Goal: Check status: Check status

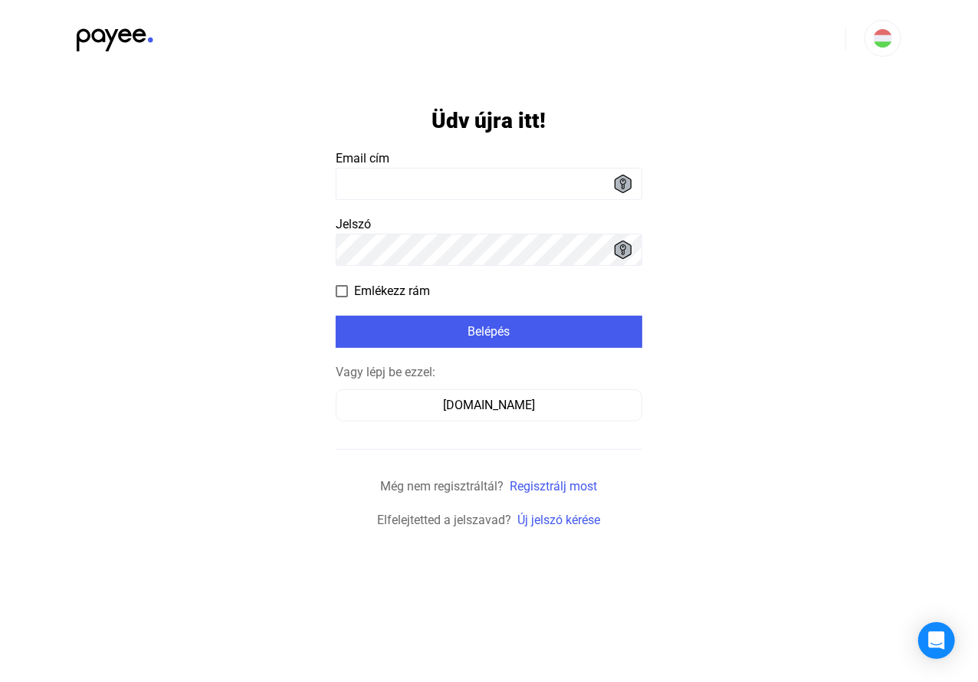
click at [353, 181] on input at bounding box center [489, 184] width 307 height 32
type input "**********"
click at [232, 346] on app-form-template "**********" at bounding box center [489, 303] width 978 height 453
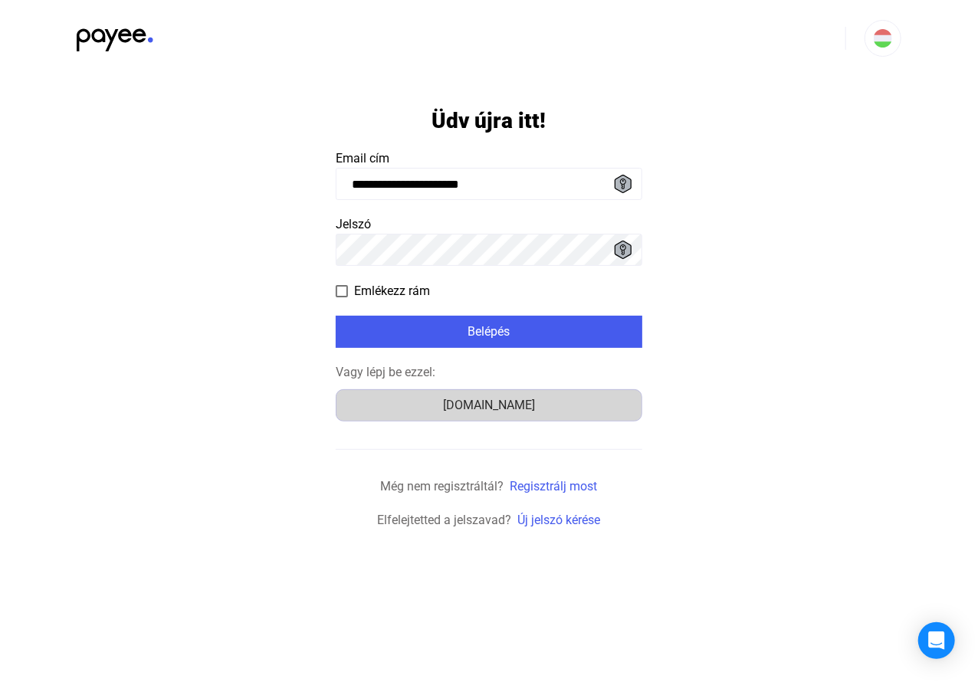
click at [478, 406] on div "[DOMAIN_NAME]" at bounding box center [489, 405] width 296 height 18
click at [461, 414] on div "[DOMAIN_NAME]" at bounding box center [489, 405] width 296 height 18
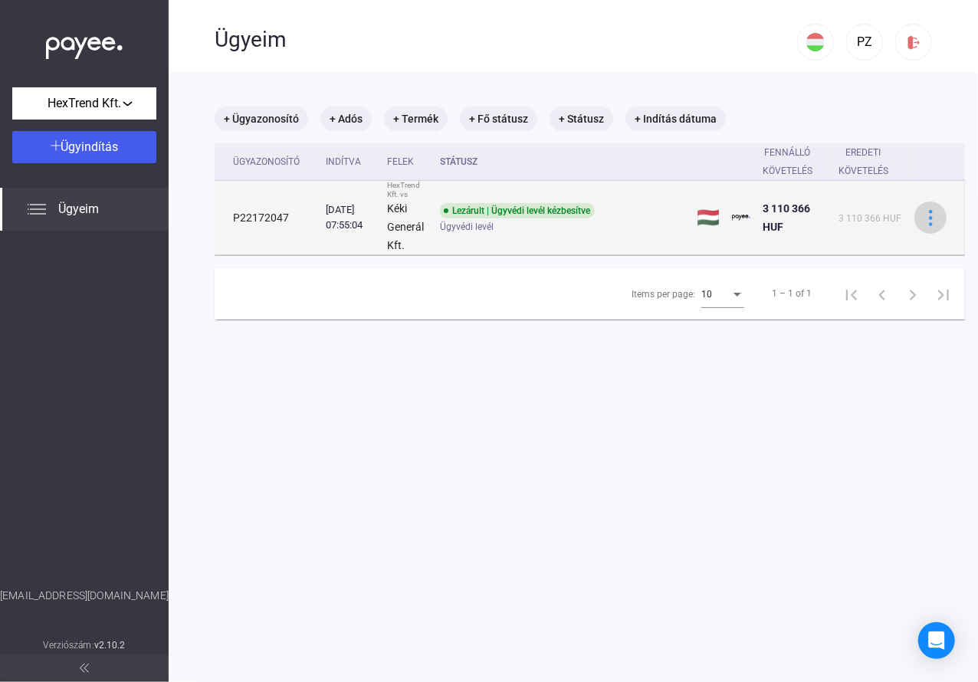
click at [921, 214] on div at bounding box center [930, 218] width 23 height 16
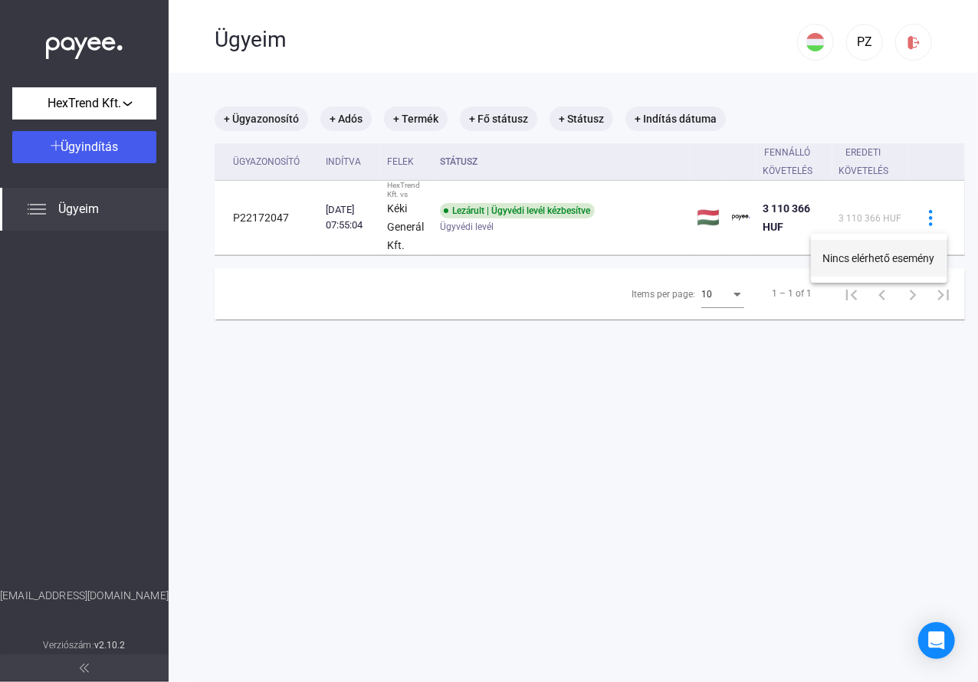
click at [871, 268] on button "Nincs elérhető esemény" at bounding box center [879, 258] width 136 height 37
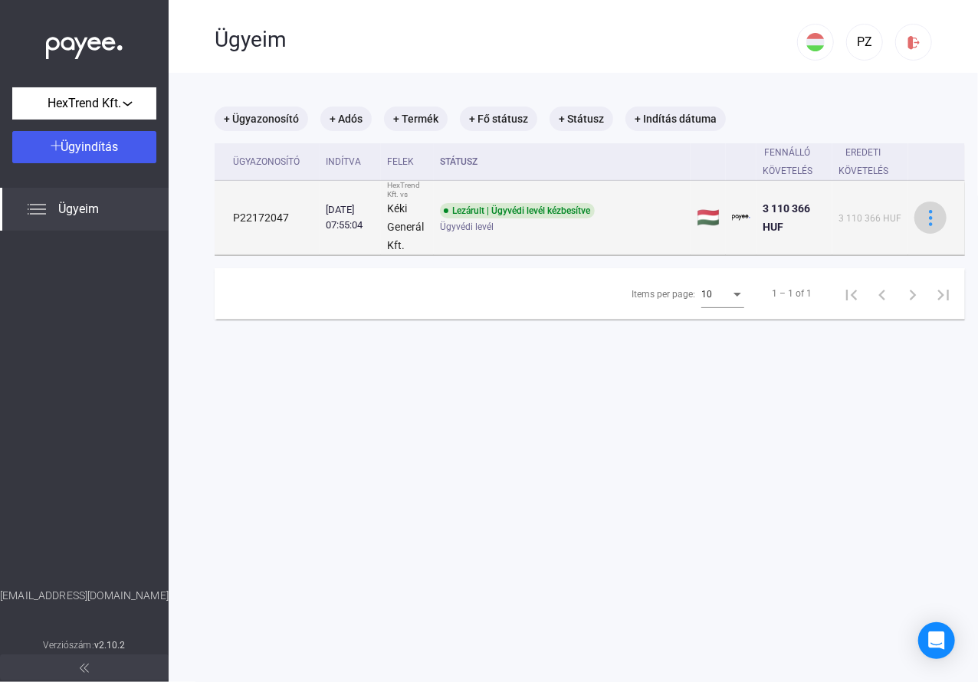
click at [936, 215] on img at bounding box center [931, 218] width 16 height 16
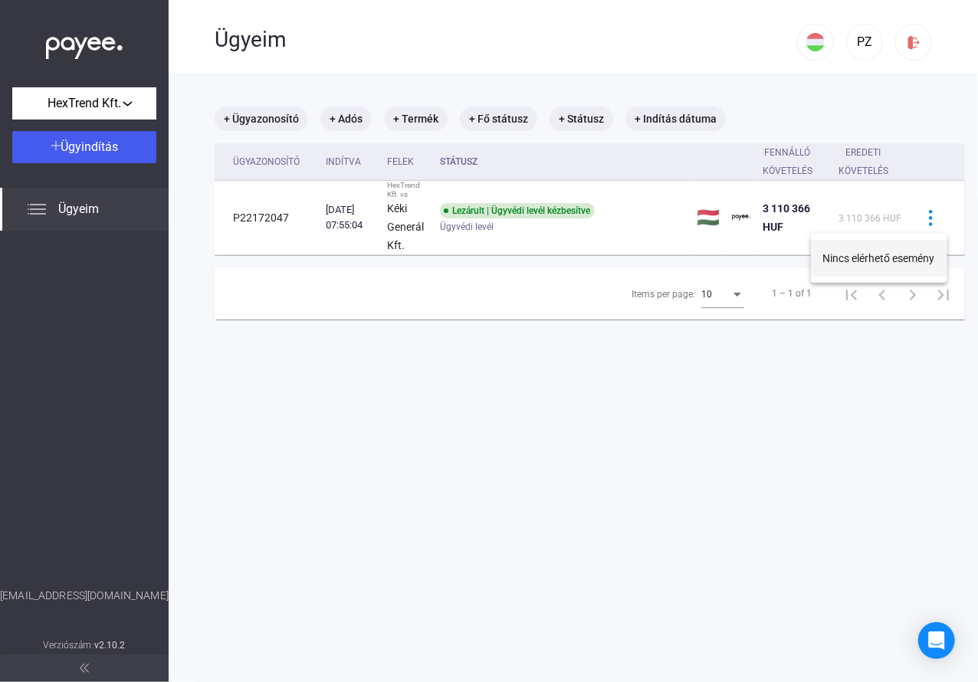
click at [910, 256] on button "Nincs elérhető esemény" at bounding box center [879, 258] width 136 height 37
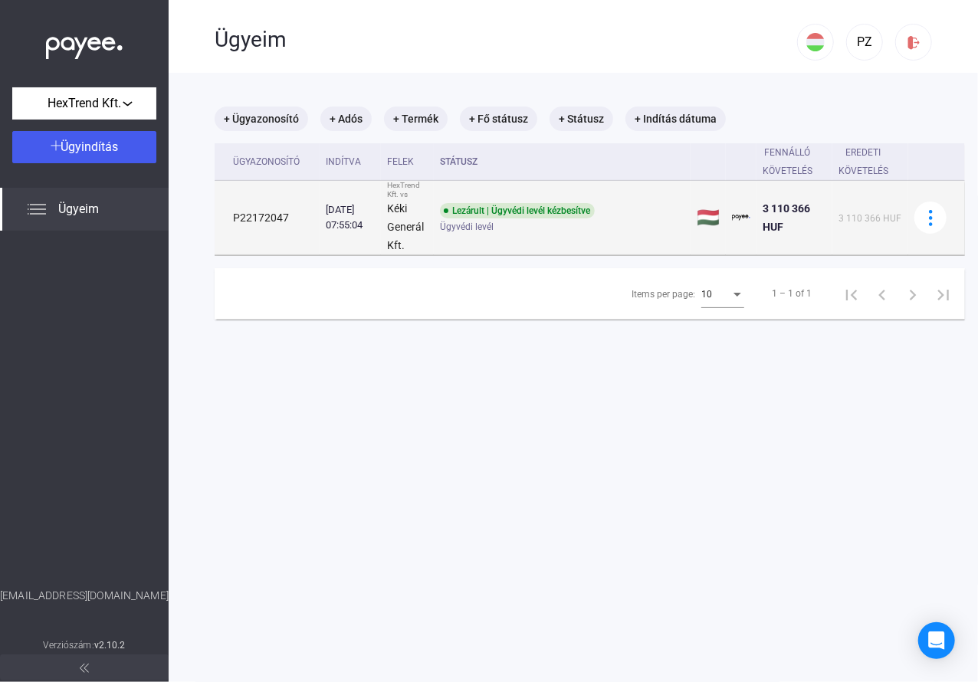
click at [250, 221] on td "P22172047" at bounding box center [267, 218] width 105 height 74
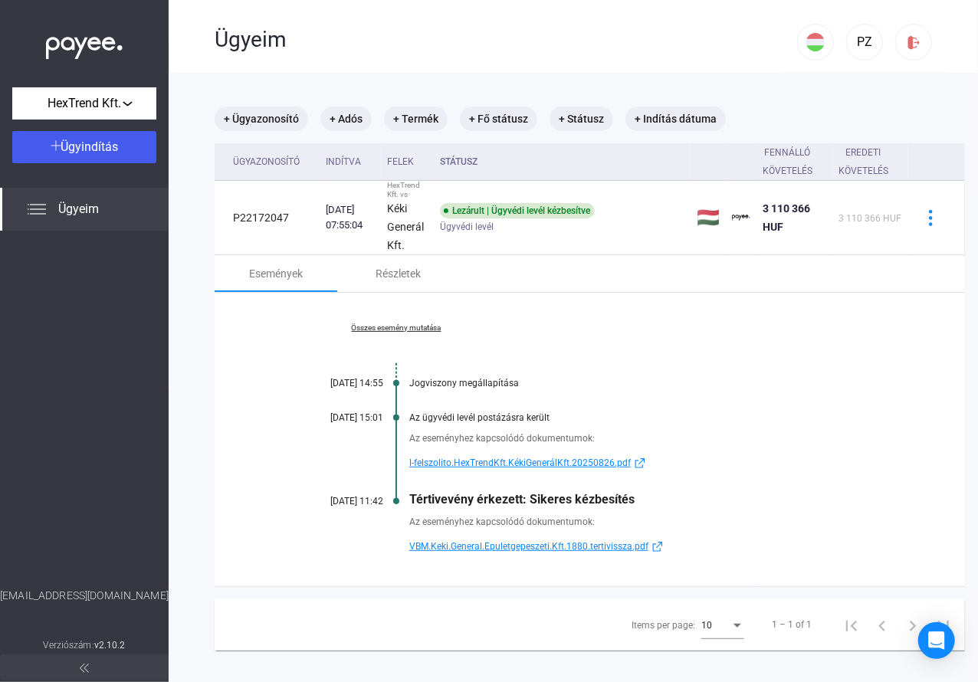
scroll to position [73, 0]
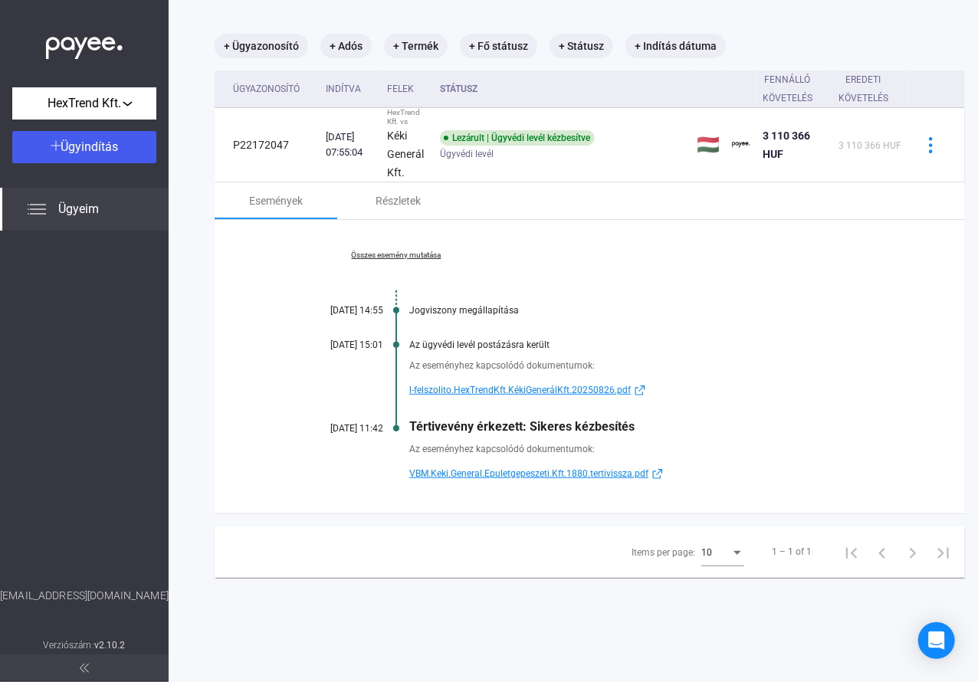
click at [517, 388] on span "l-felszolito.HexTrendKft.KékiGenerálKft.20250826.pdf" at bounding box center [520, 390] width 222 height 18
click at [637, 389] on img at bounding box center [640, 390] width 18 height 11
